Goal: Browse casually

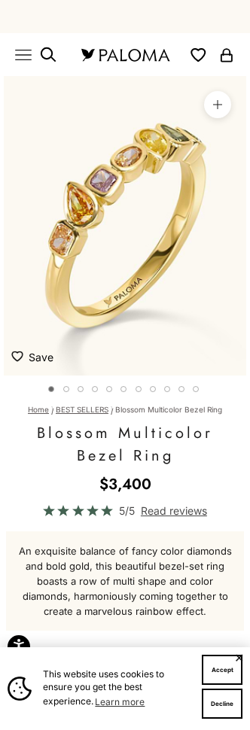
scroll to position [0, 19]
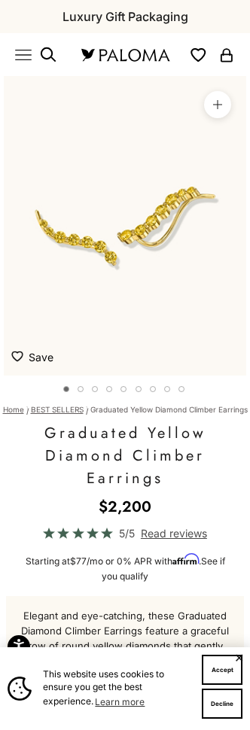
scroll to position [0, 19]
